Goal: Information Seeking & Learning: Learn about a topic

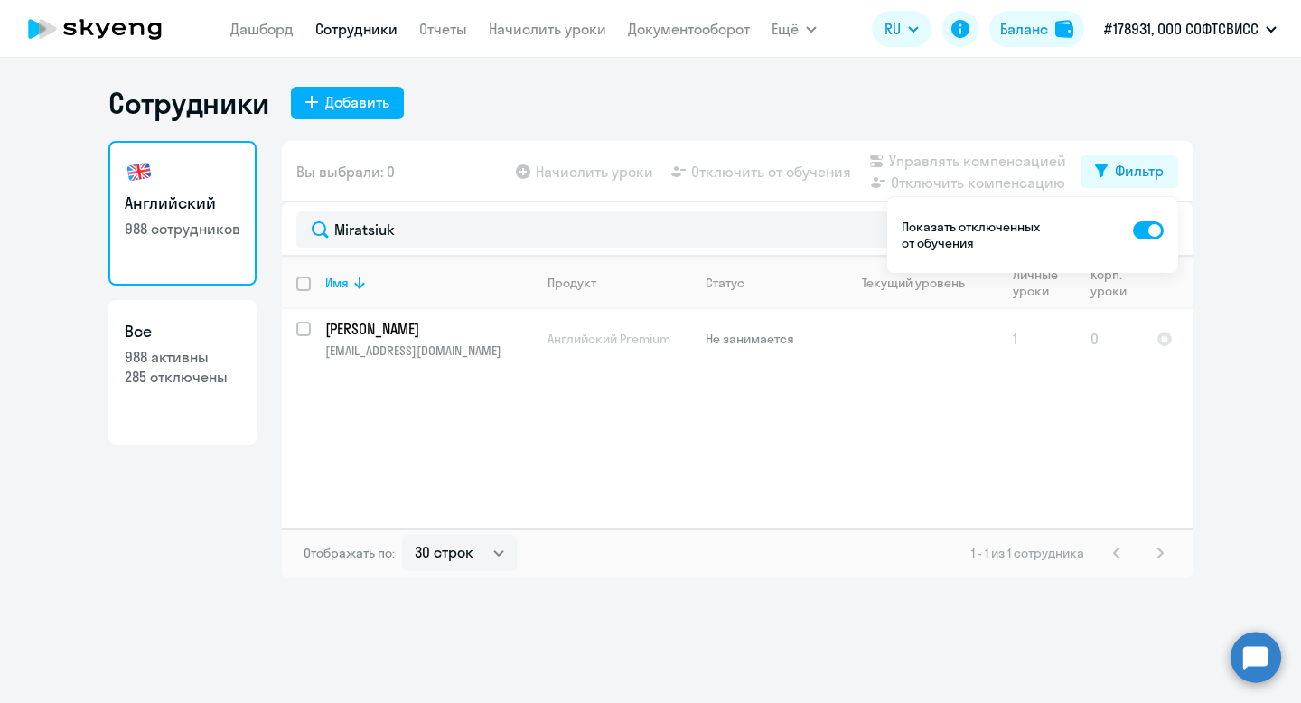
select select "30"
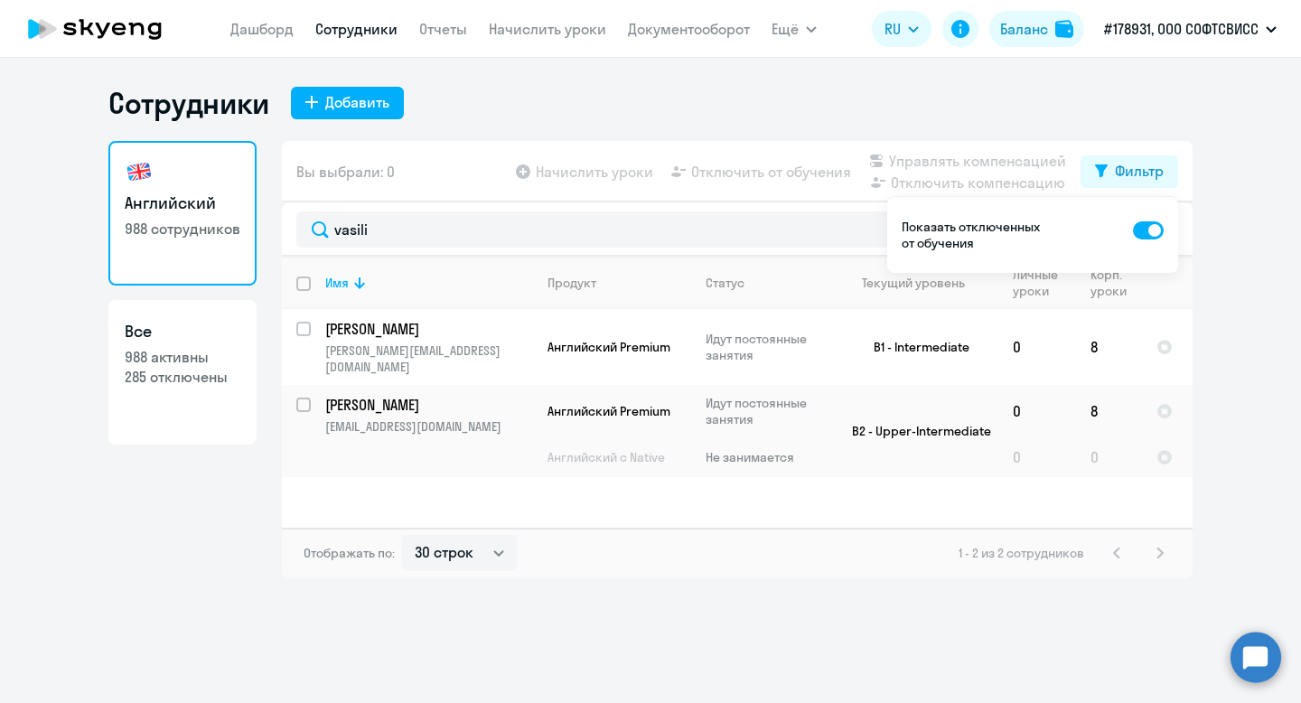
type input "vasili"
click at [384, 385] on td "Shyshkin Vasili [EMAIL_ADDRESS][DOMAIN_NAME]" at bounding box center [422, 431] width 222 height 92
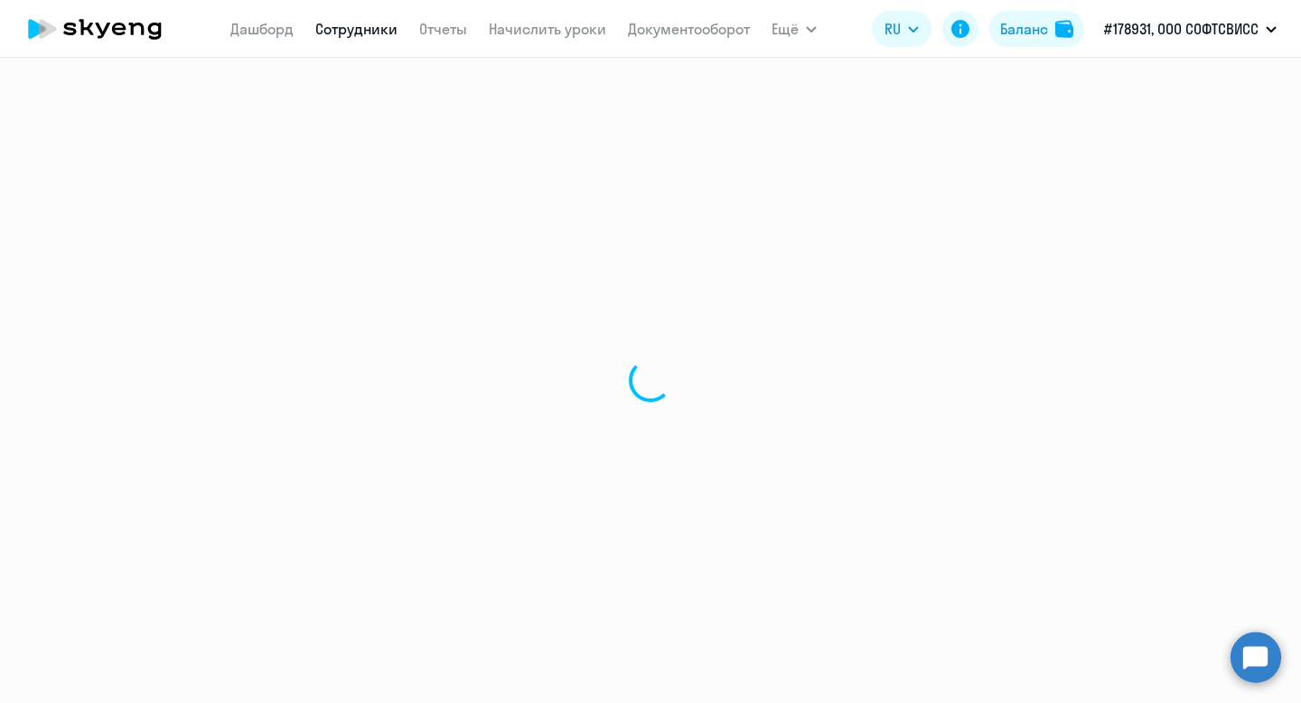
select select "english"
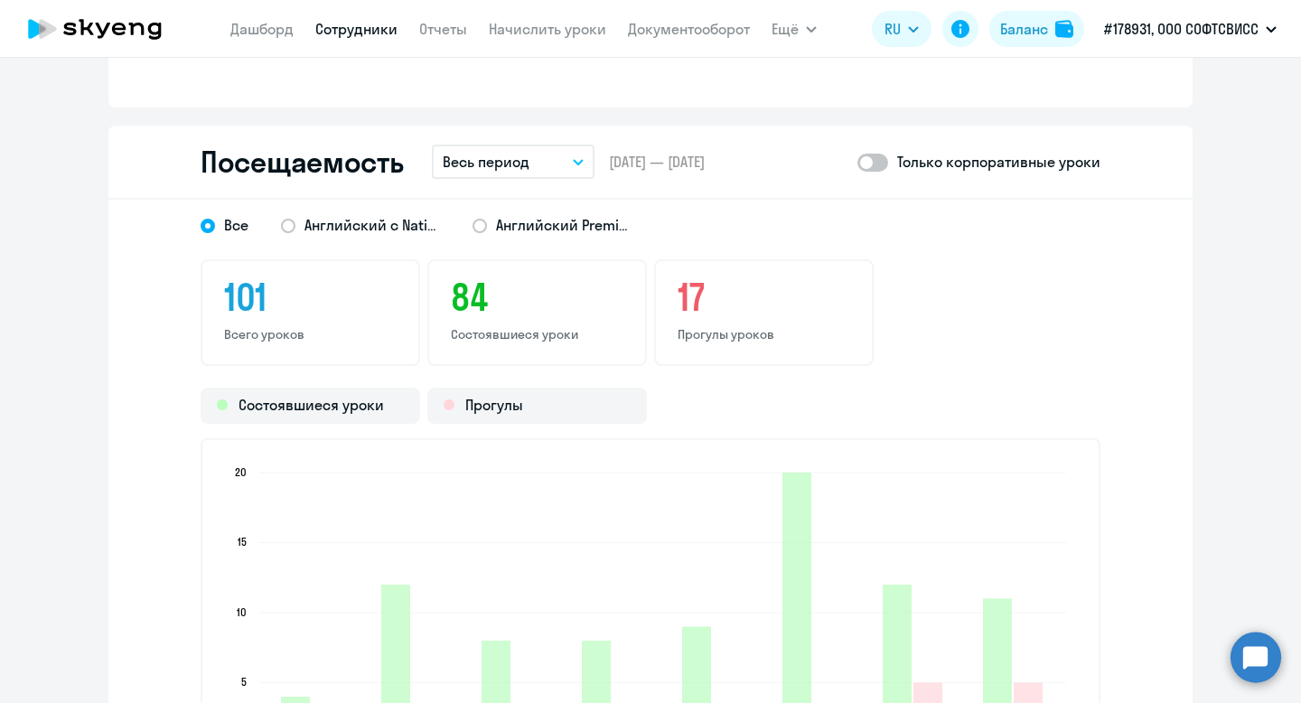
scroll to position [2095, 0]
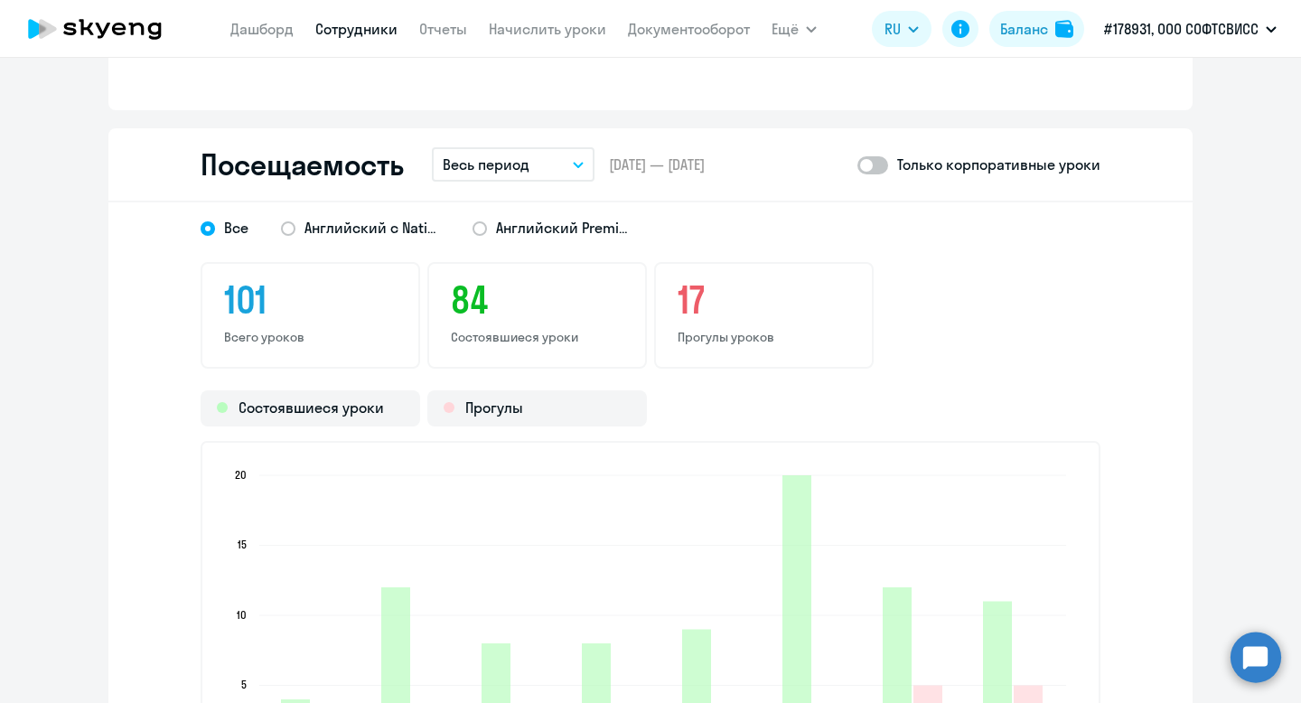
click at [545, 163] on button "Весь период" at bounding box center [513, 164] width 163 height 34
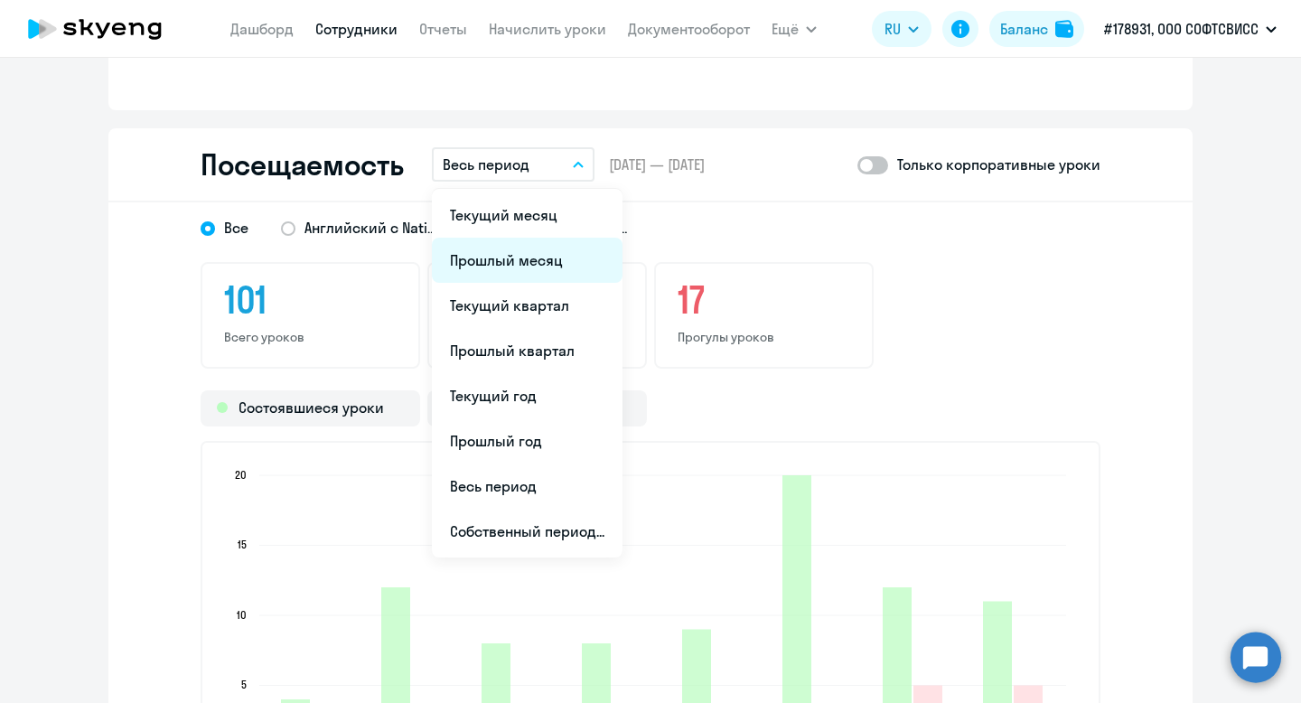
click at [526, 258] on li "Прошлый месяц" at bounding box center [527, 260] width 191 height 45
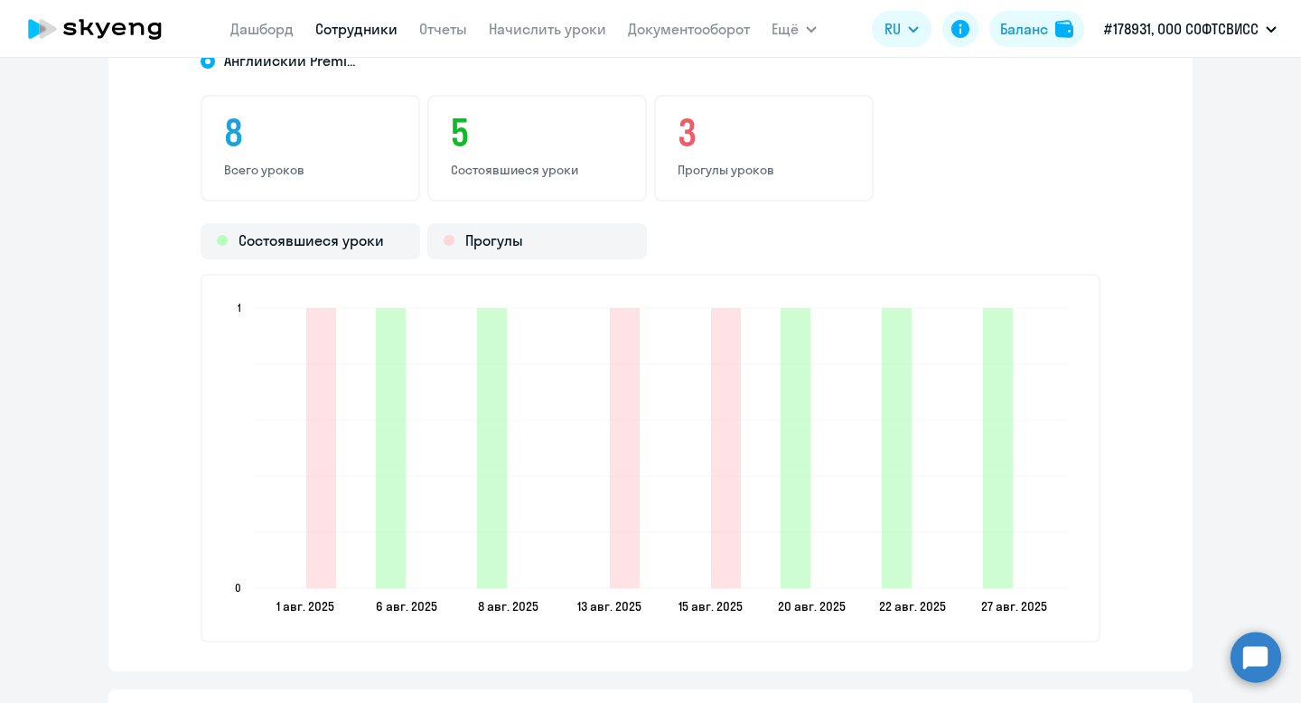
scroll to position [2129, 0]
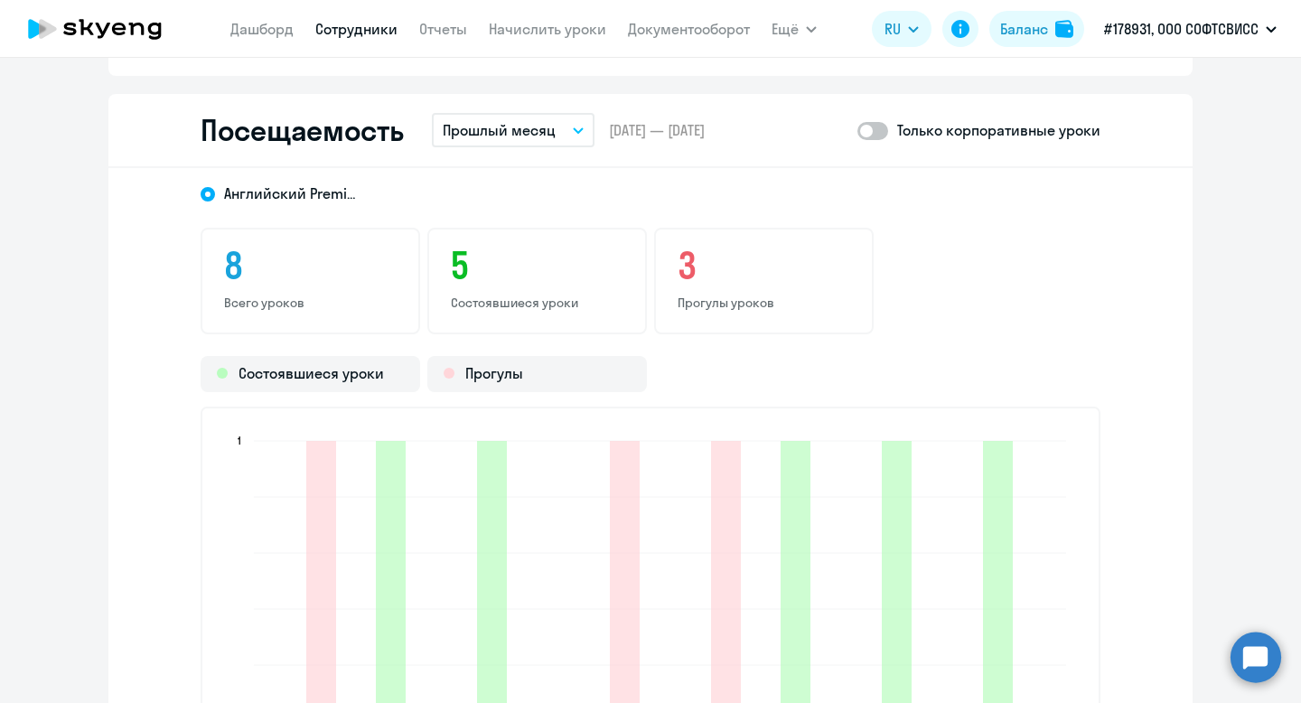
click at [572, 136] on button "Прошлый месяц" at bounding box center [513, 130] width 163 height 34
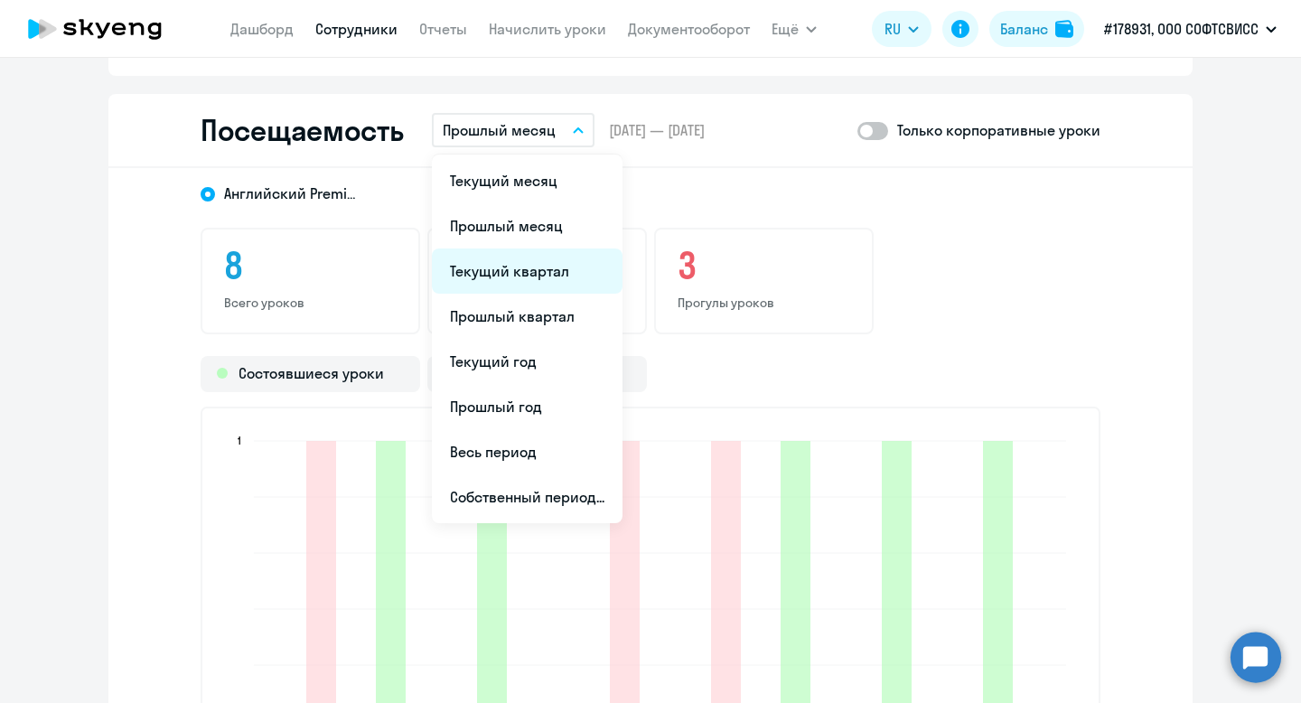
click at [528, 280] on li "Текущий квартал" at bounding box center [527, 270] width 191 height 45
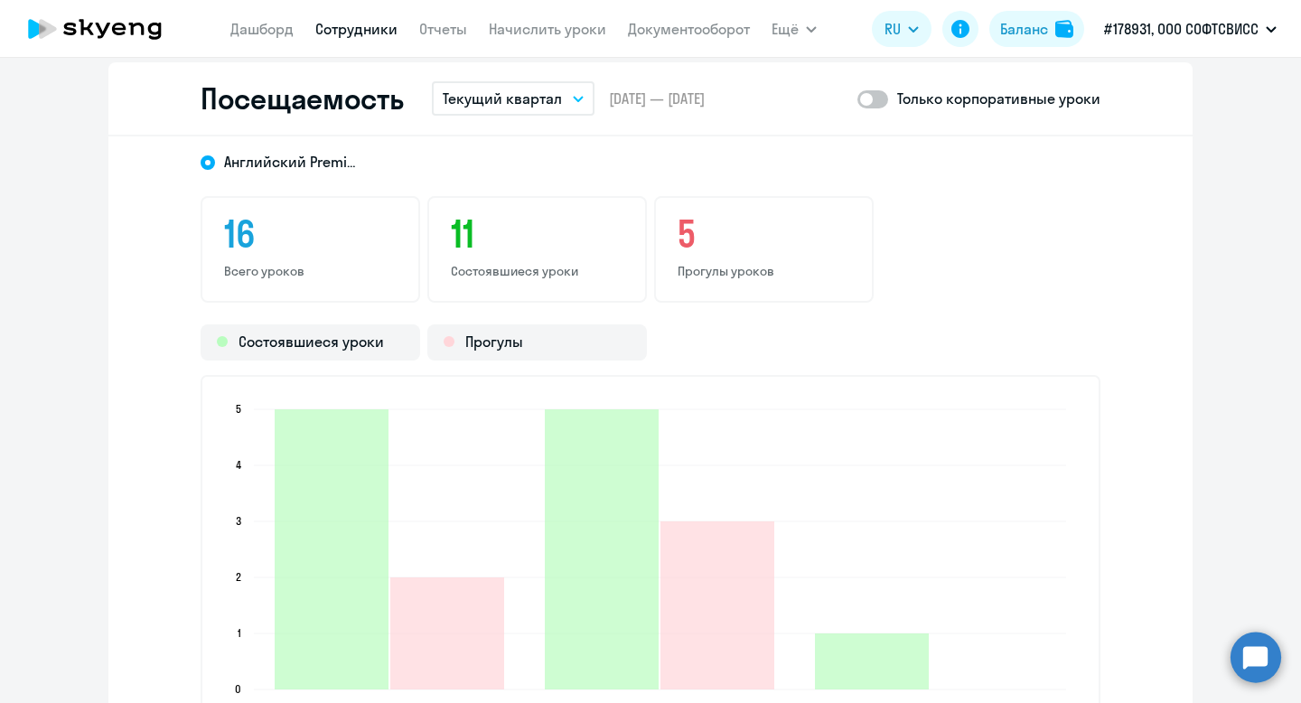
scroll to position [2151, 0]
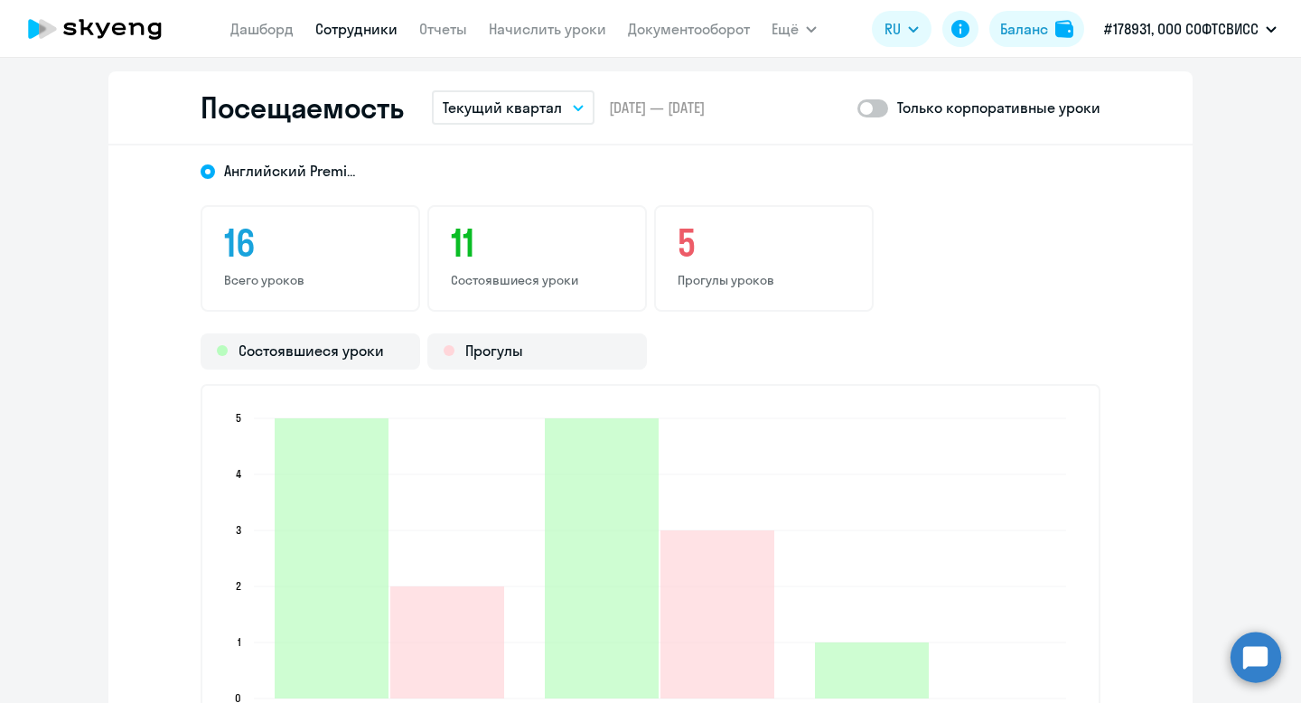
click at [555, 121] on button "Текущий квартал" at bounding box center [513, 107] width 163 height 34
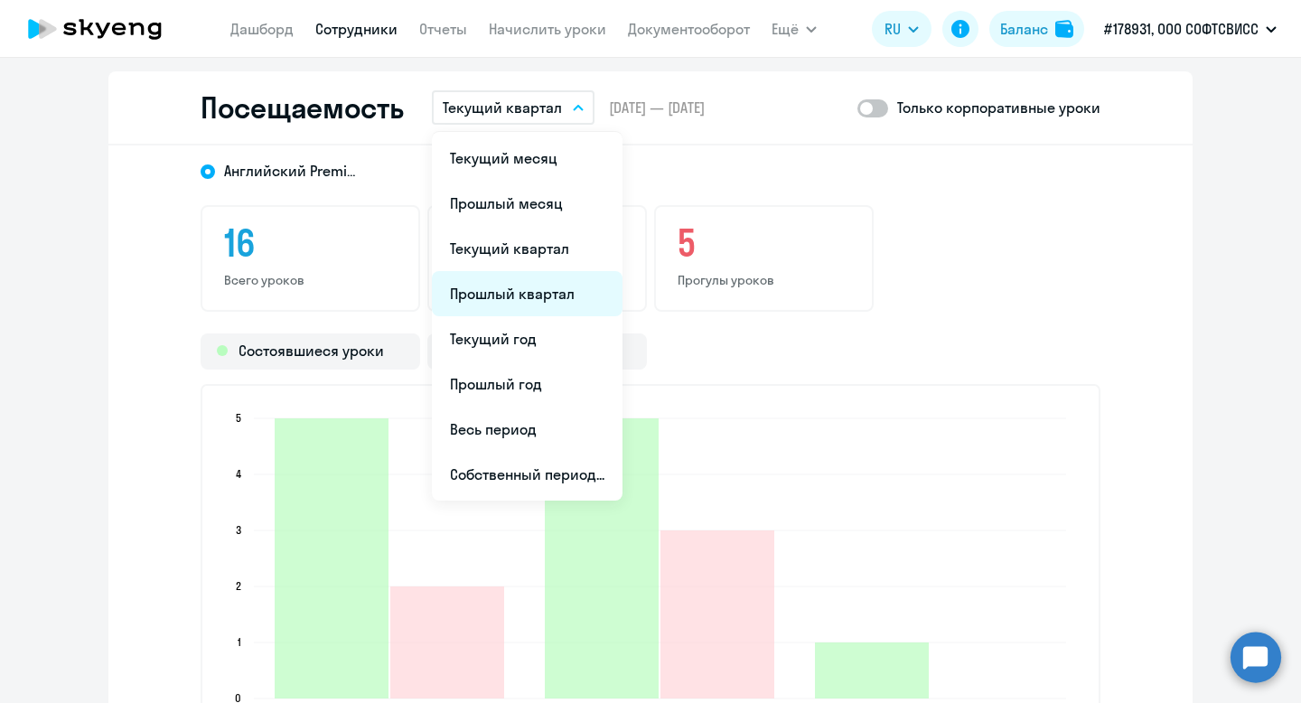
click at [524, 286] on li "Прошлый квартал" at bounding box center [527, 293] width 191 height 45
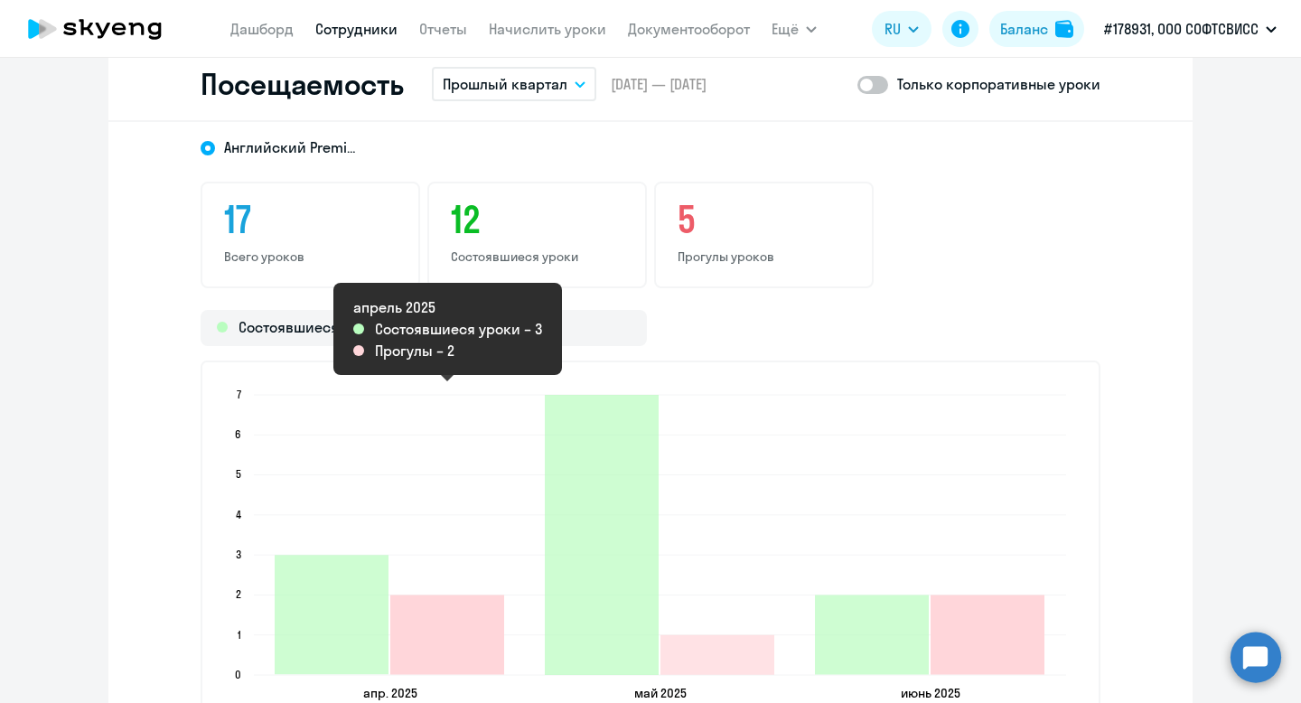
scroll to position [2173, 0]
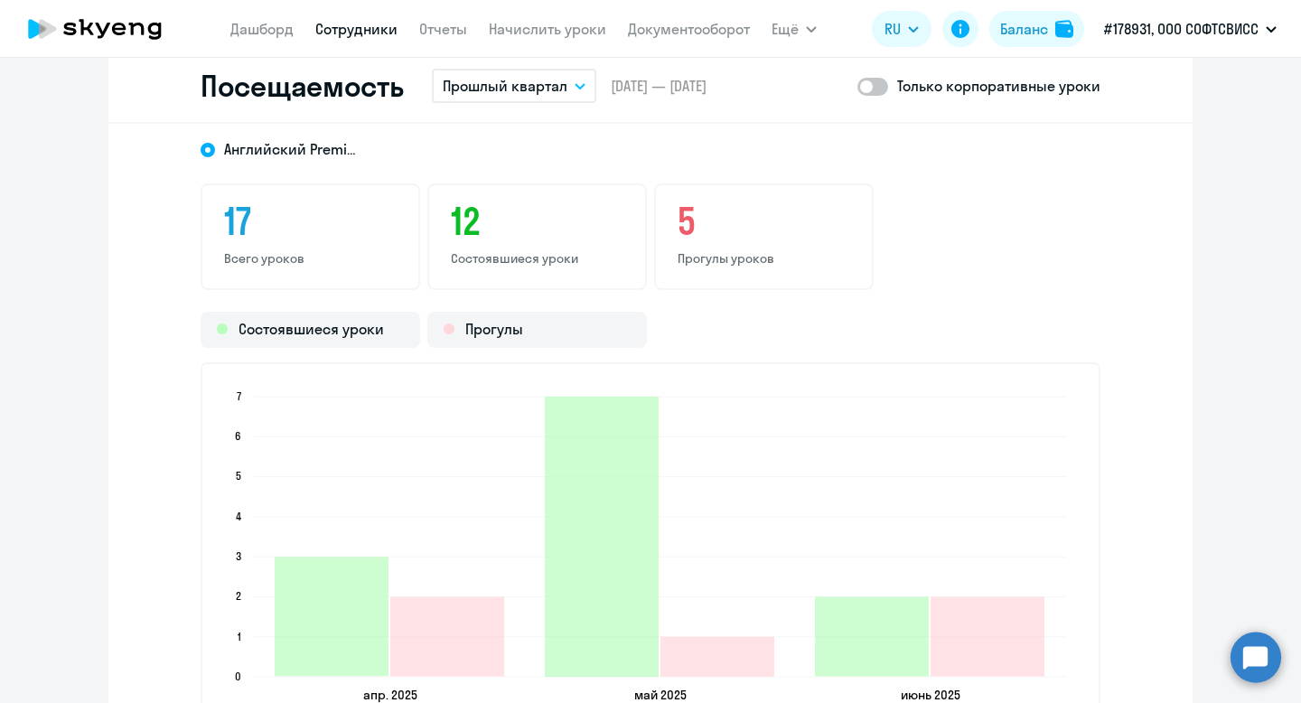
click at [570, 74] on button "Прошлый квартал" at bounding box center [514, 86] width 164 height 34
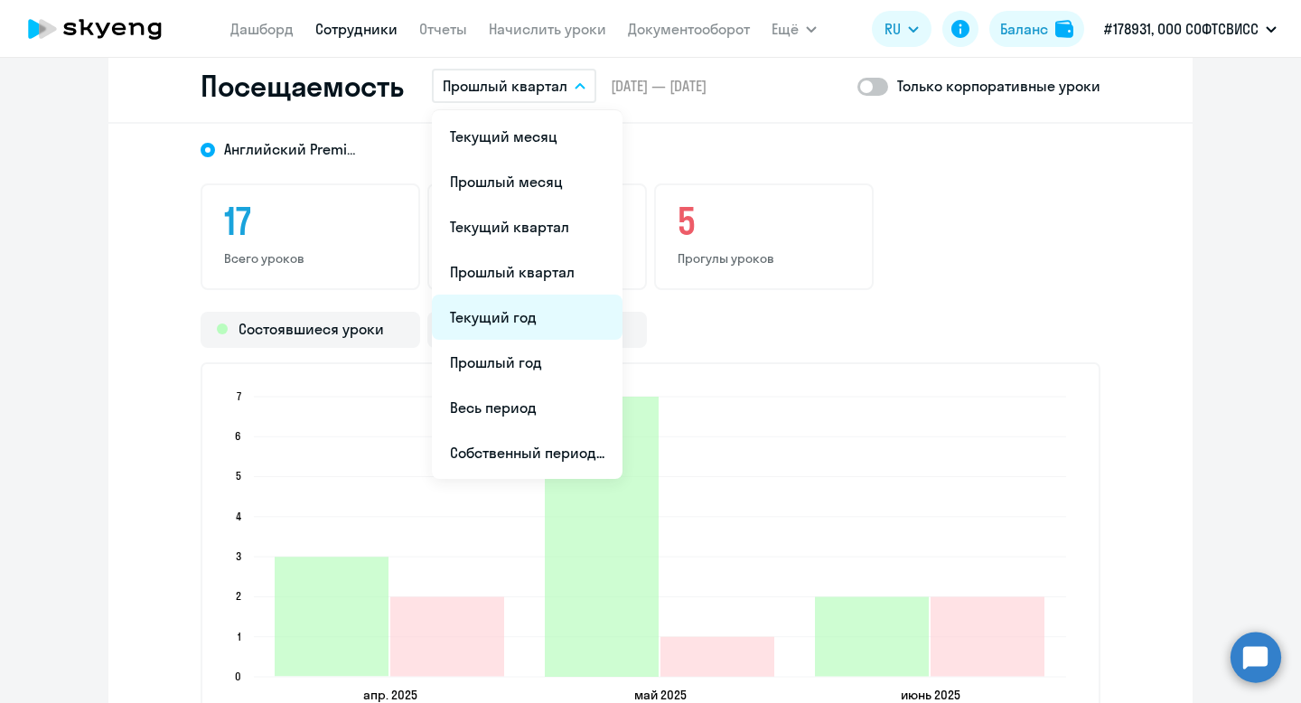
click at [516, 302] on li "Текущий год" at bounding box center [527, 317] width 191 height 45
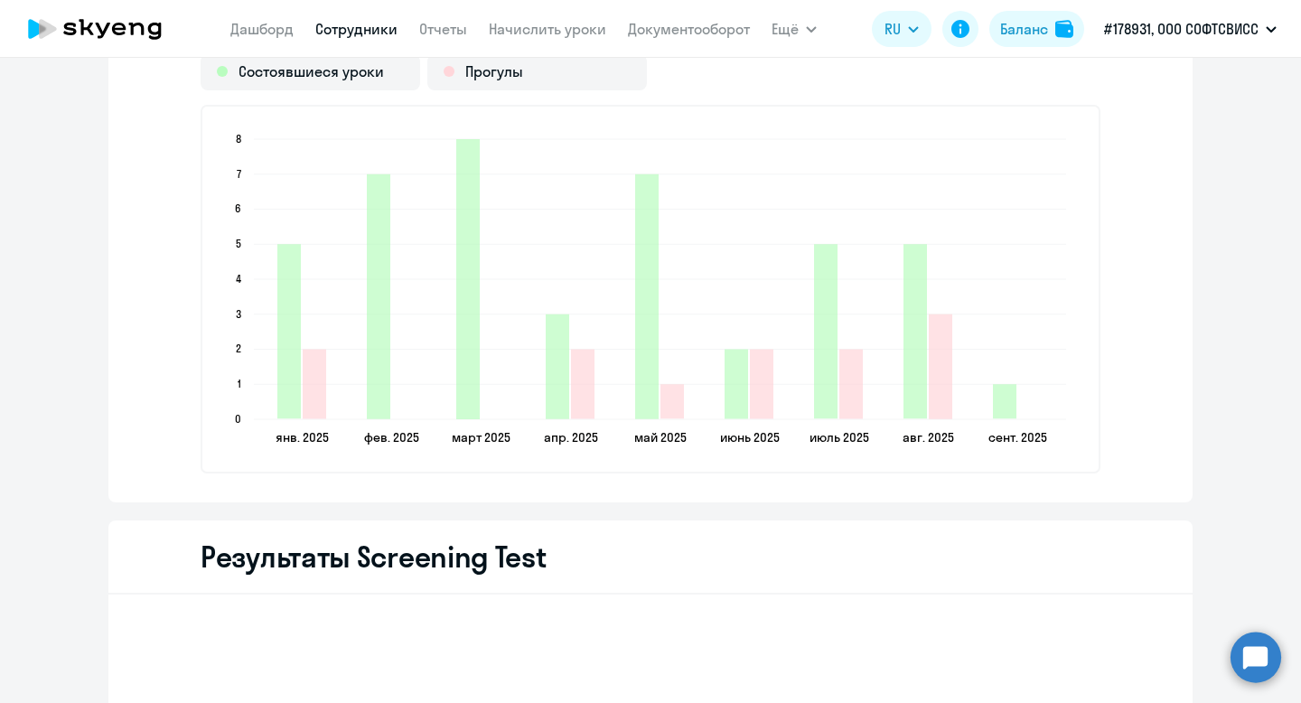
scroll to position [2438, 0]
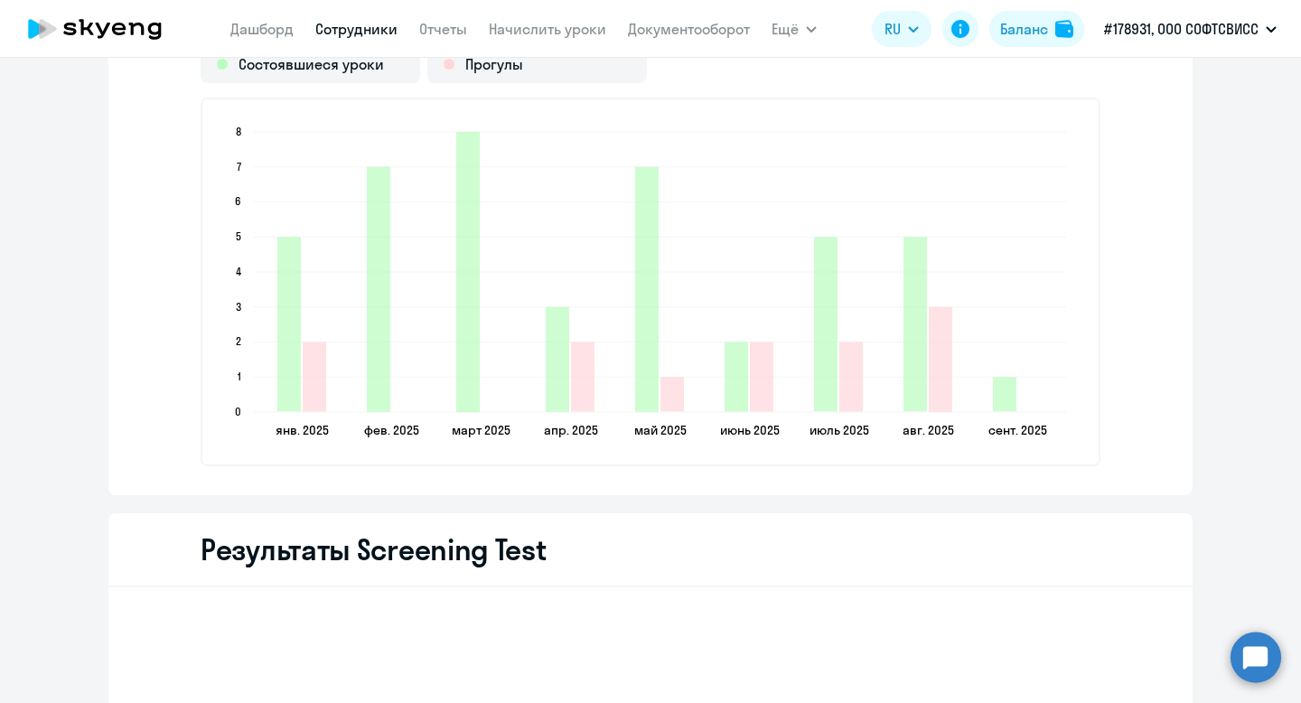
click at [337, 27] on link "Сотрудники" at bounding box center [356, 29] width 82 height 18
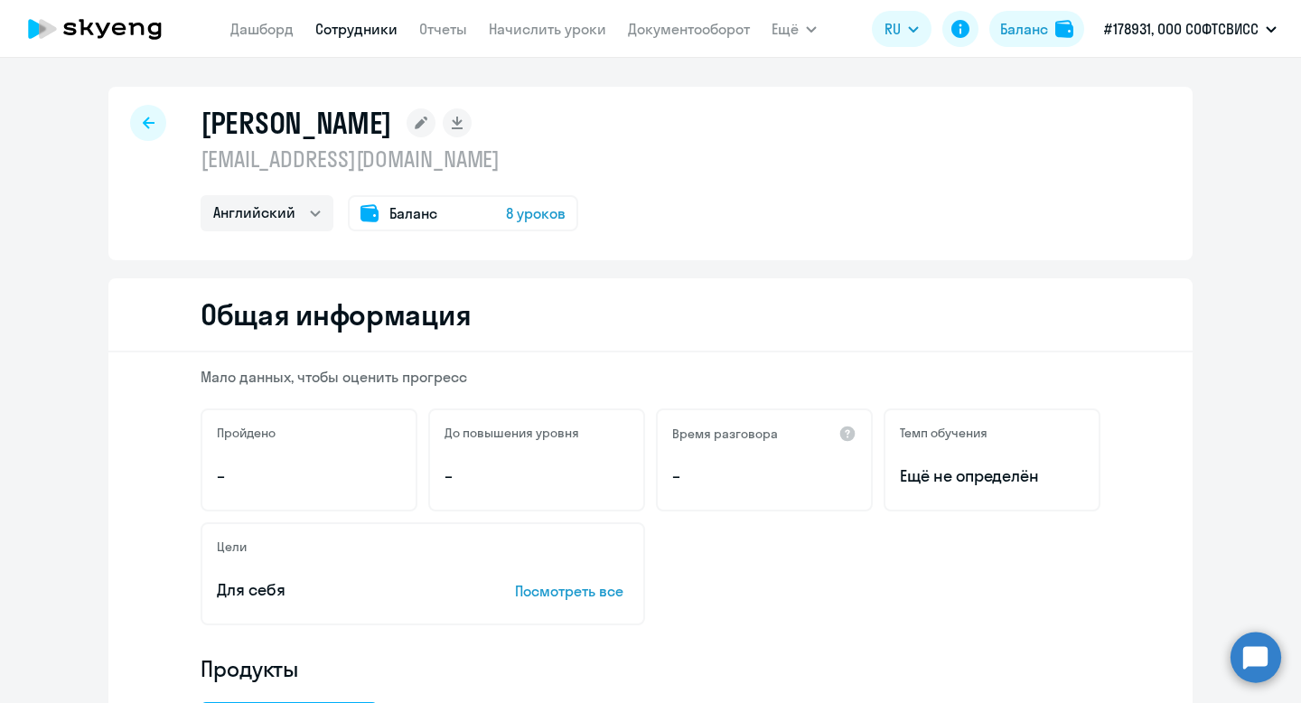
select select "30"
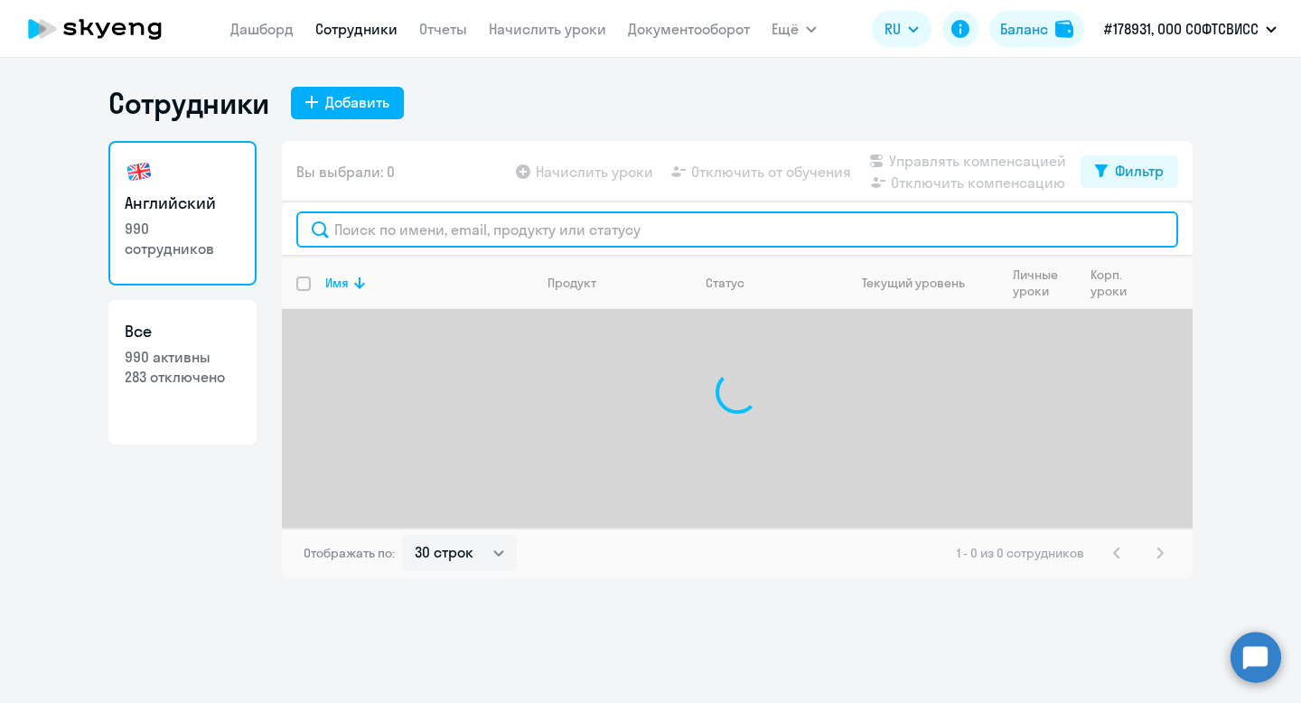
click at [438, 224] on input "text" at bounding box center [737, 229] width 882 height 36
paste input "Miratsiuk"
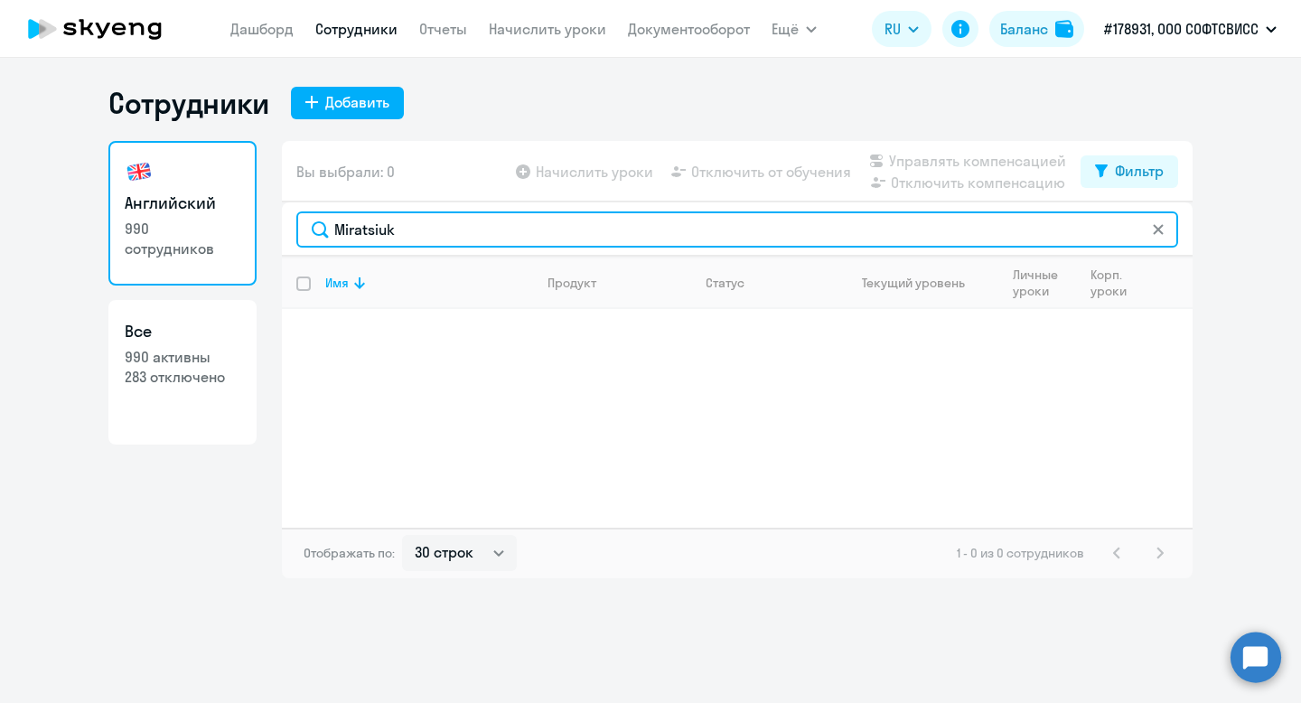
click at [406, 230] on input "Miratsiuk" at bounding box center [737, 229] width 882 height 36
type input "Miratsiu"
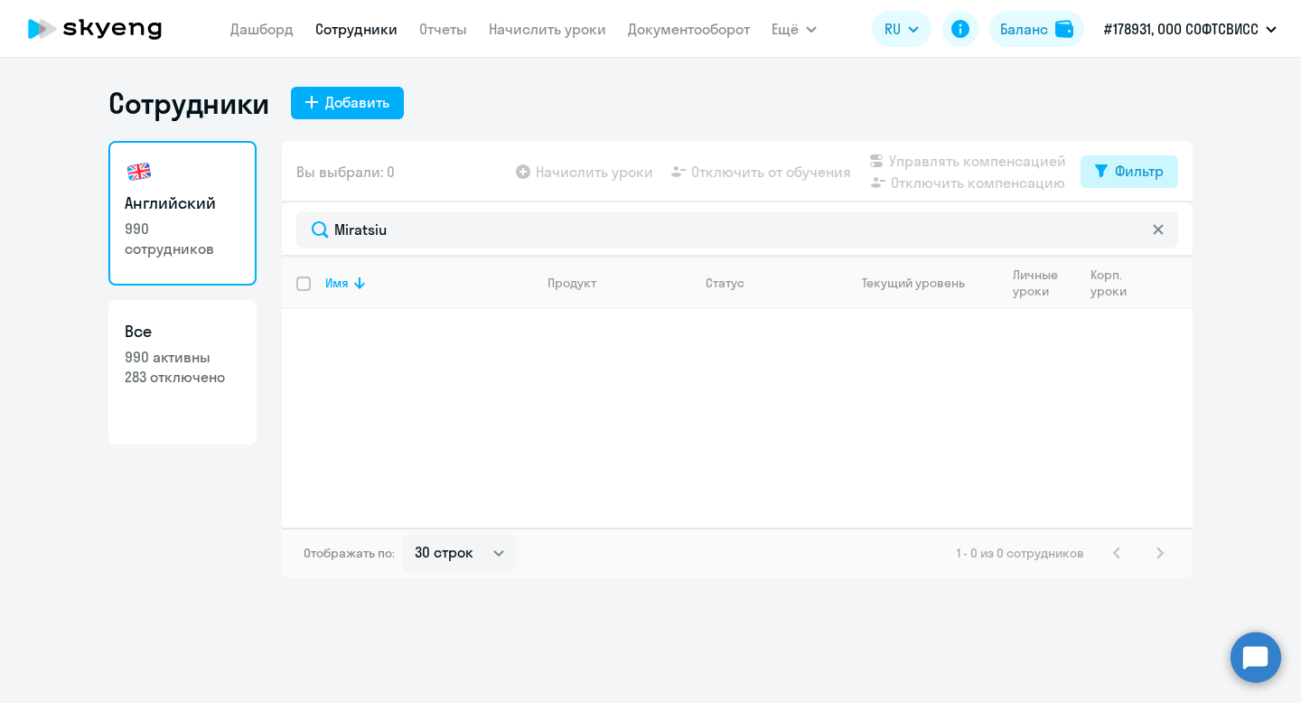
click at [1125, 170] on div "Фильтр" at bounding box center [1139, 171] width 49 height 22
click at [1166, 221] on div "Показать отключенных от обучения" at bounding box center [1032, 235] width 291 height 76
click at [1144, 228] on span at bounding box center [1148, 230] width 31 height 18
click at [1133, 230] on input "checkbox" at bounding box center [1132, 230] width 1 height 1
checkbox input "true"
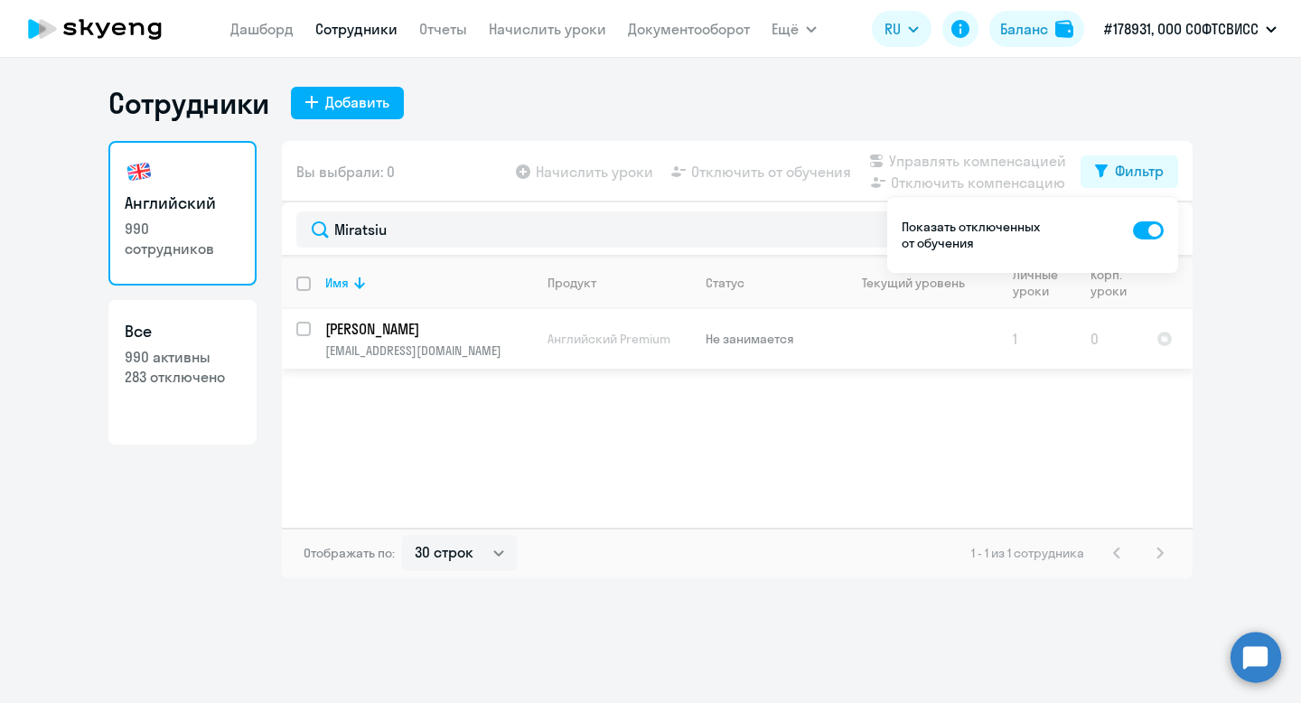
click at [360, 332] on p "[PERSON_NAME]" at bounding box center [427, 329] width 204 height 20
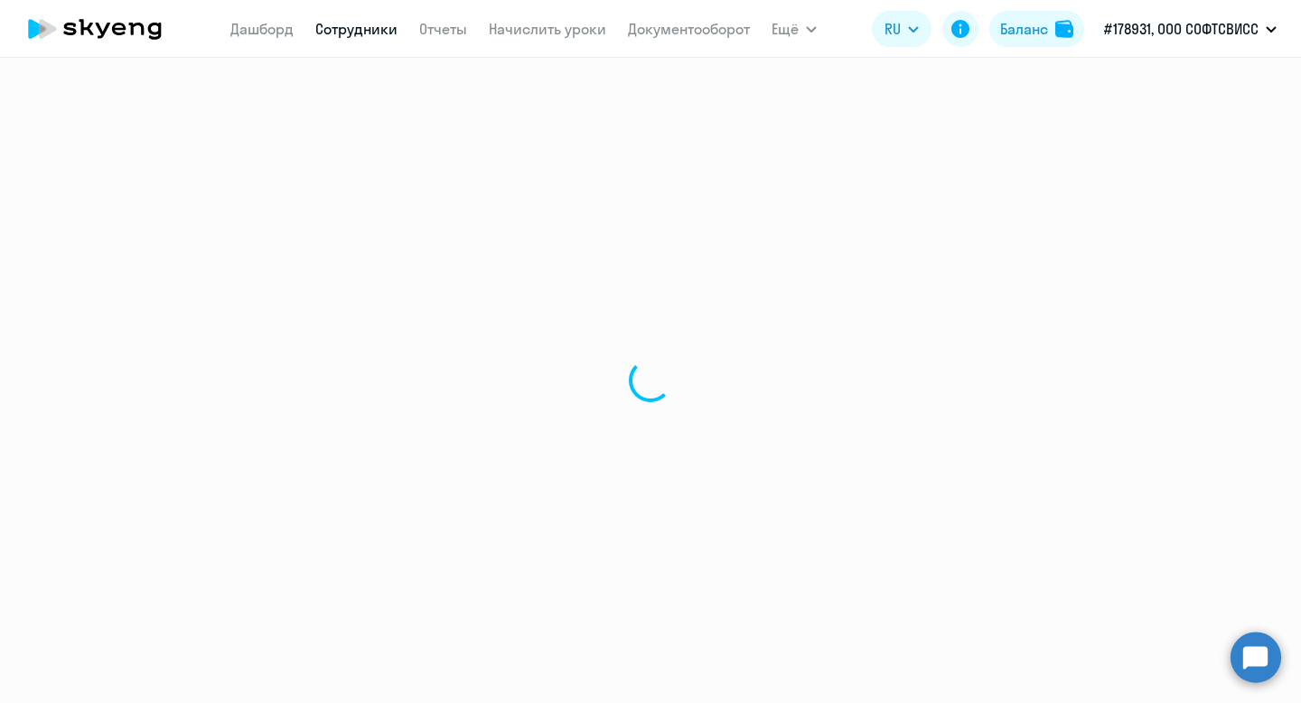
select select "english"
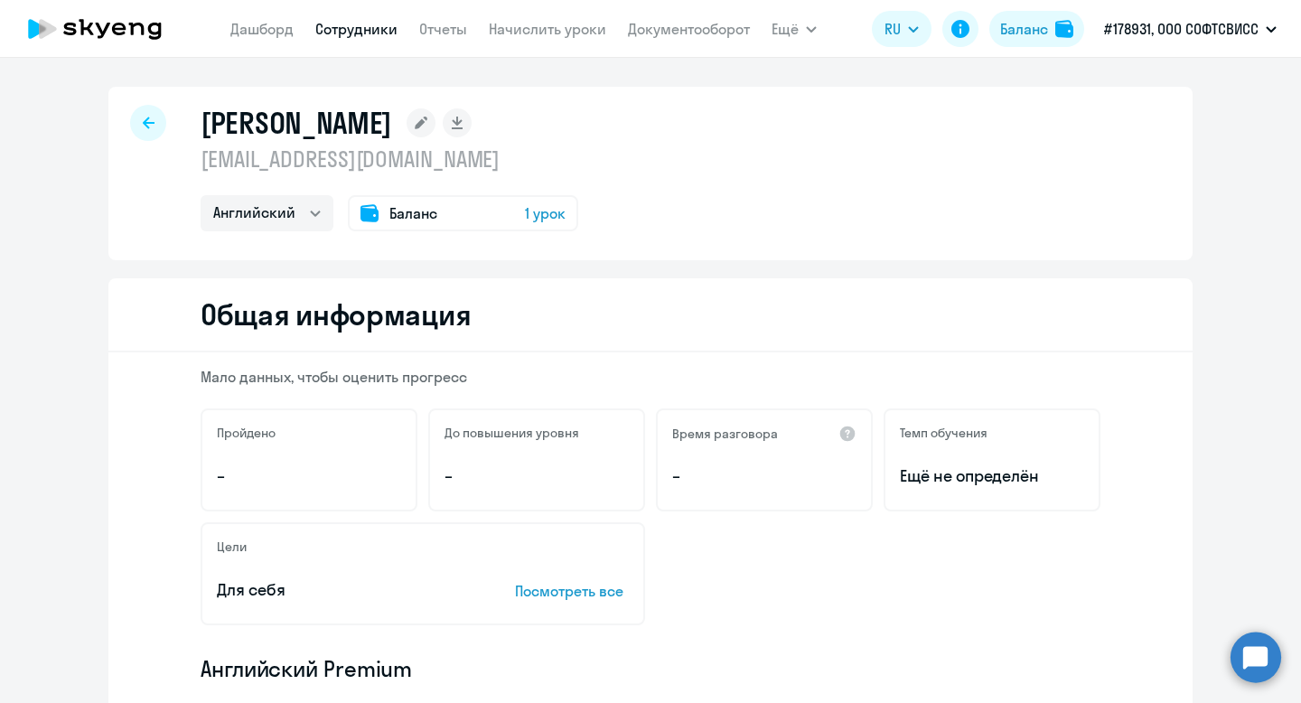
click at [144, 108] on div at bounding box center [148, 123] width 36 height 36
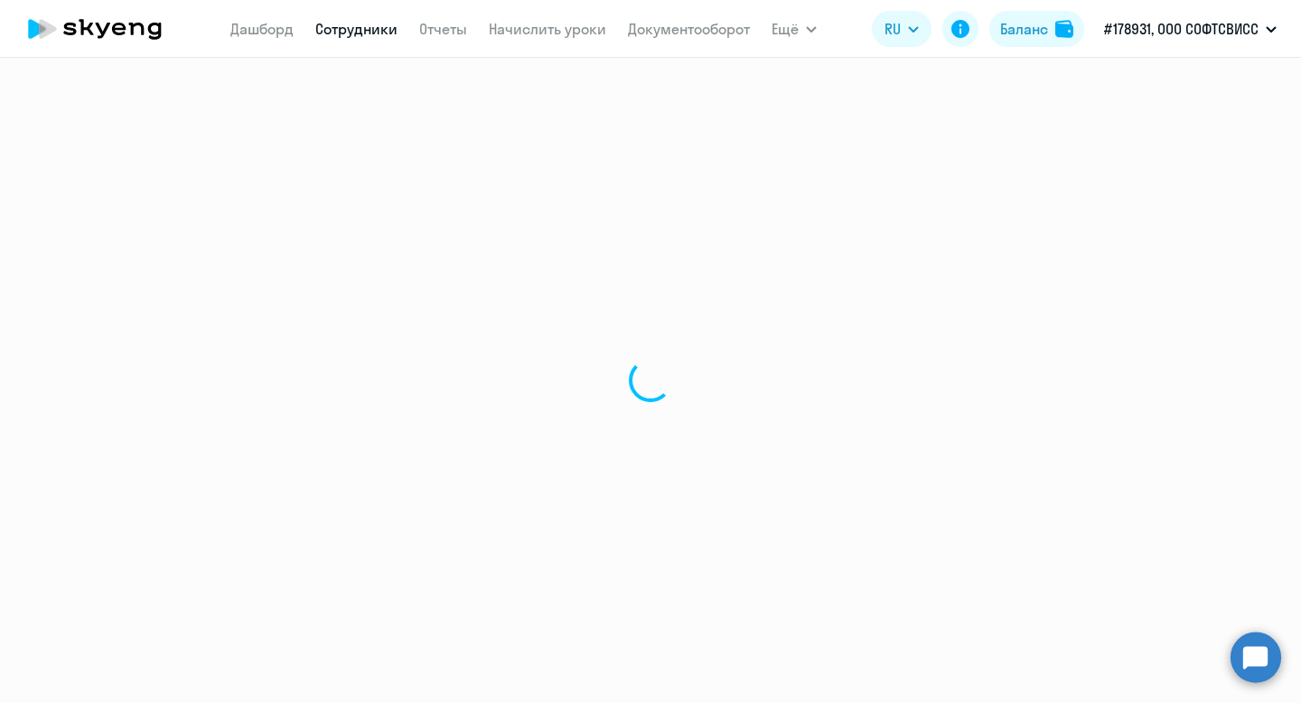
select select "30"
